Goal: Task Accomplishment & Management: Use online tool/utility

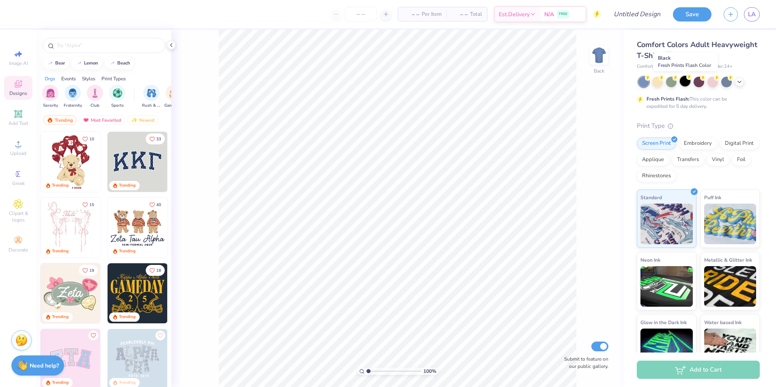
click at [684, 85] on div at bounding box center [685, 81] width 11 height 11
click at [15, 54] on icon at bounding box center [16, 55] width 4 height 4
select select "4"
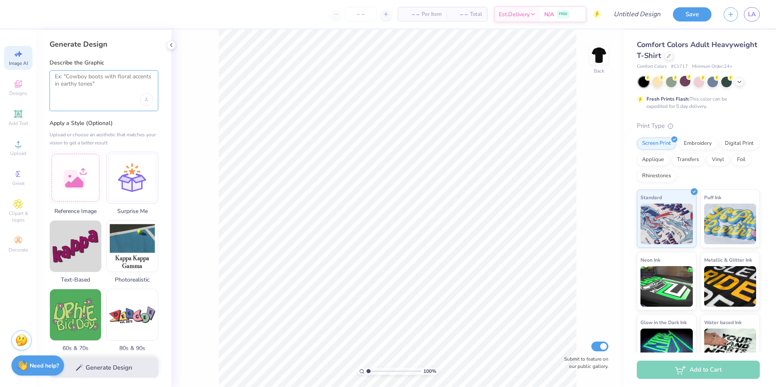
click at [106, 77] on textarea at bounding box center [104, 83] width 98 height 20
click at [73, 83] on textarea at bounding box center [104, 83] width 98 height 20
paste textarea "Please give me options for t-shirt designs for One year without any safety acci…"
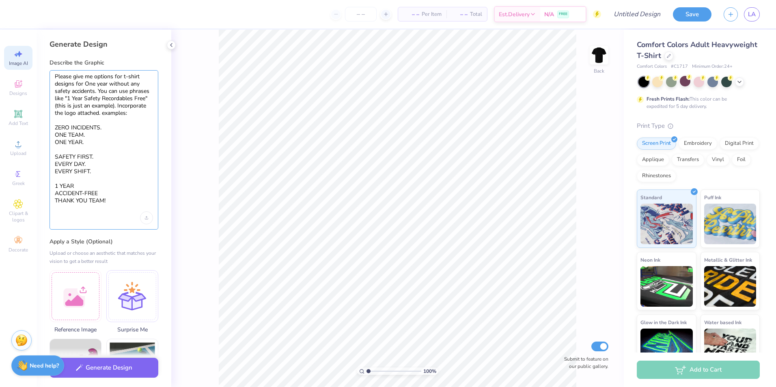
type textarea "Please give me options for t-shirt designs for One year without any safety acci…"
click at [120, 378] on div "Generate Design" at bounding box center [104, 367] width 135 height 39
click at [121, 373] on button "Generate Design" at bounding box center [104, 366] width 109 height 20
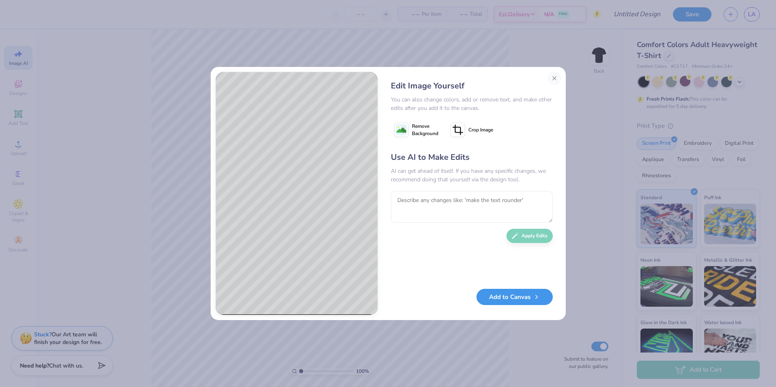
click at [525, 297] on button "Add to Canvas" at bounding box center [514, 297] width 76 height 17
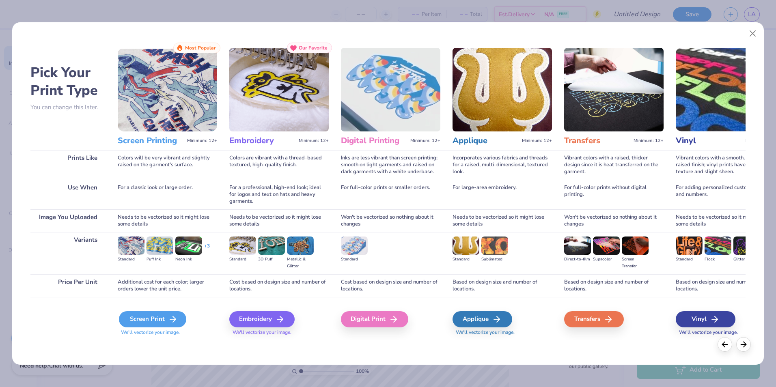
click at [145, 318] on div "Screen Print" at bounding box center [152, 319] width 67 height 16
click at [166, 317] on div "Screen Print" at bounding box center [152, 319] width 67 height 16
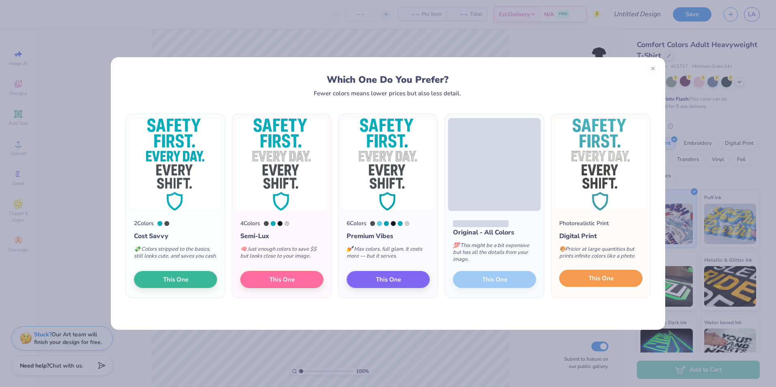
click at [606, 283] on span "This One" at bounding box center [601, 278] width 25 height 9
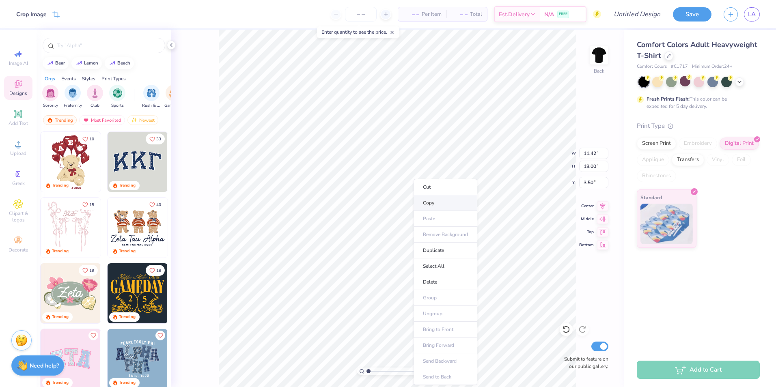
click at [442, 204] on li "Copy" at bounding box center [446, 203] width 64 height 16
click at [600, 66] on div at bounding box center [598, 55] width 37 height 37
click at [421, 172] on li "Paste" at bounding box center [432, 174] width 64 height 16
type input "3.84"
type input "7.62"
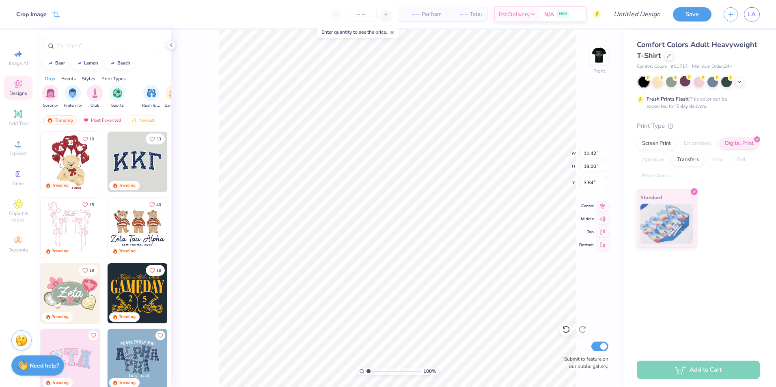
type input "12.01"
type input "4.05"
